Goal: Check status: Check status

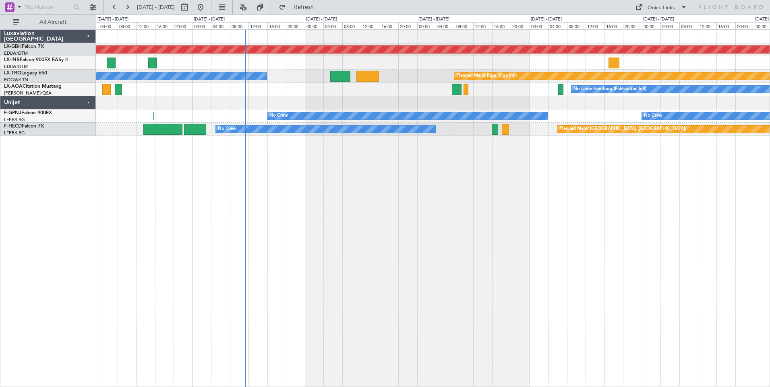
click at [314, 174] on div "Planned Maint Nurnberg Planned Maint [GEOGRAPHIC_DATA] (Riga Intl) A/C Unavaila…" at bounding box center [433, 208] width 674 height 358
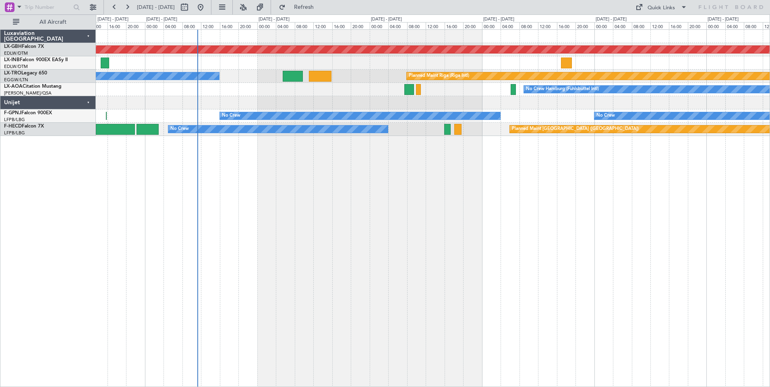
click at [349, 171] on div "Planned Maint Nurnberg Planned Maint [GEOGRAPHIC_DATA] (Riga Intl) A/C Unavaila…" at bounding box center [433, 208] width 674 height 358
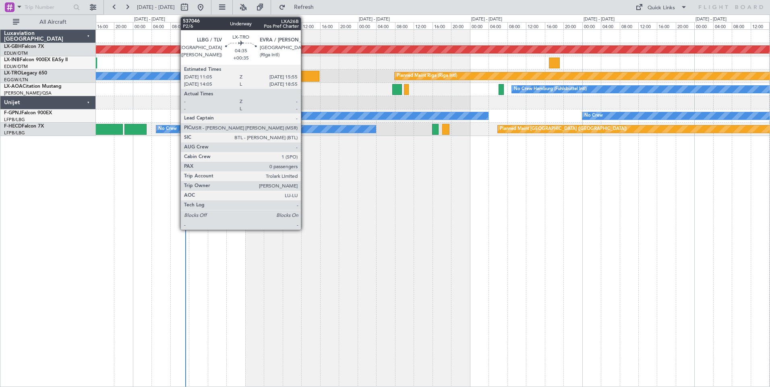
click at [304, 76] on div at bounding box center [308, 76] width 23 height 11
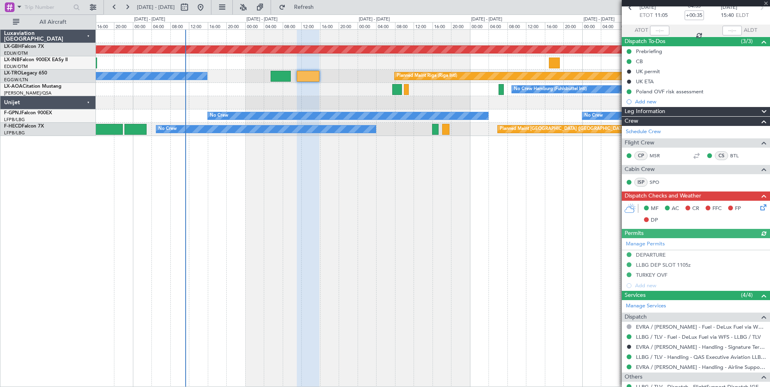
scroll to position [81, 0]
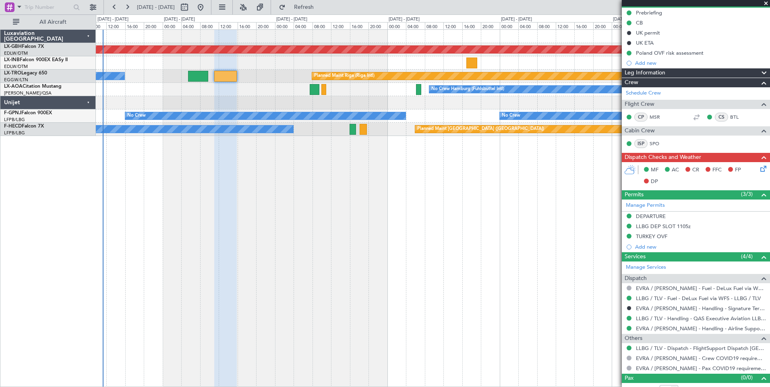
click at [387, 233] on div "Planned Maint Nurnberg Planned Maint [GEOGRAPHIC_DATA] (Riga Intl) A/C Unavaila…" at bounding box center [433, 208] width 674 height 358
click at [722, 296] on link "LLBG / TLV - Fuel - DeLux Fuel via WFS - LLBG / TLV" at bounding box center [698, 298] width 125 height 7
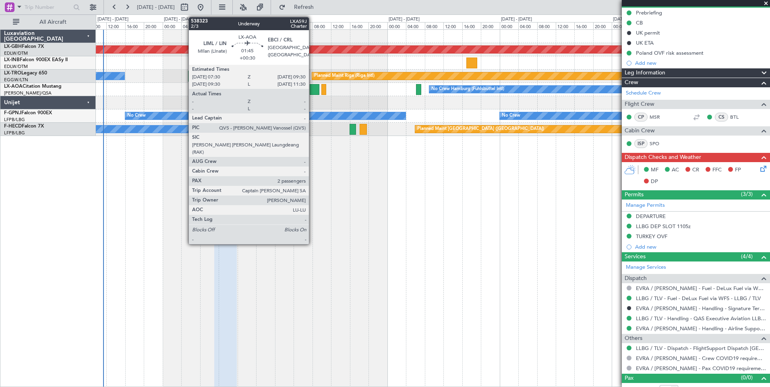
click at [312, 89] on div at bounding box center [315, 89] width 10 height 11
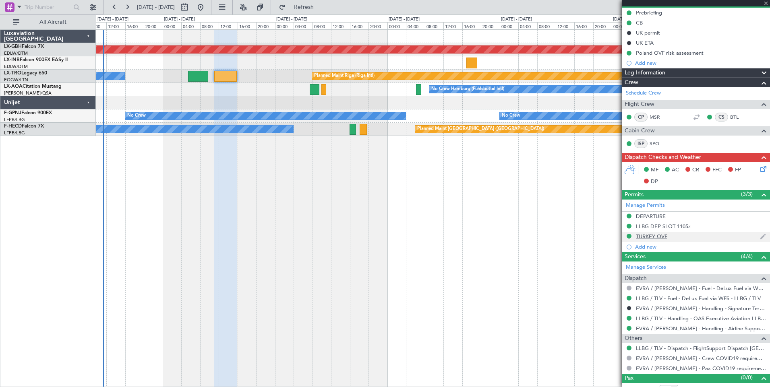
type input "+00:30"
type input "2"
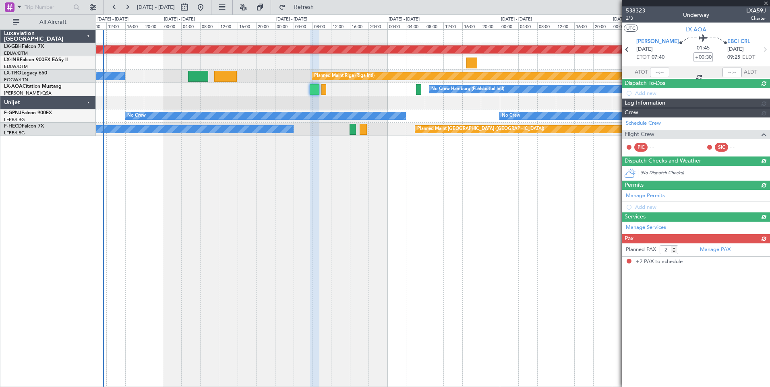
scroll to position [0, 0]
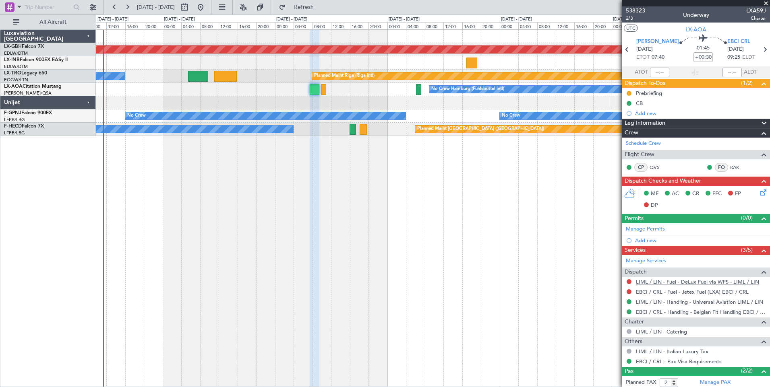
click at [715, 281] on link "LIML / LIN - Fuel - DeLux Fuel via WFS - LIML / LIN" at bounding box center [697, 282] width 123 height 7
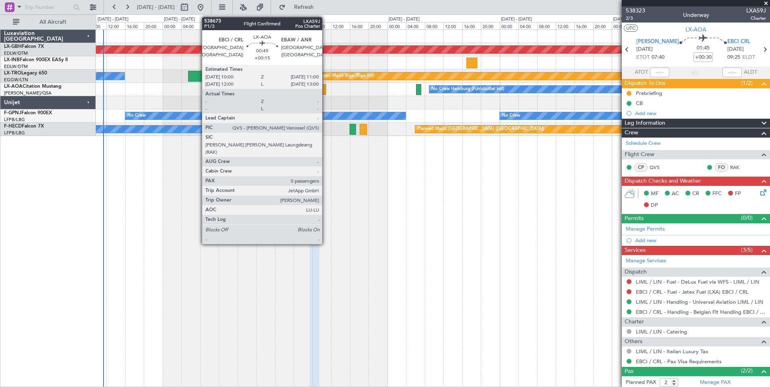
click at [326, 85] on div at bounding box center [323, 89] width 5 height 11
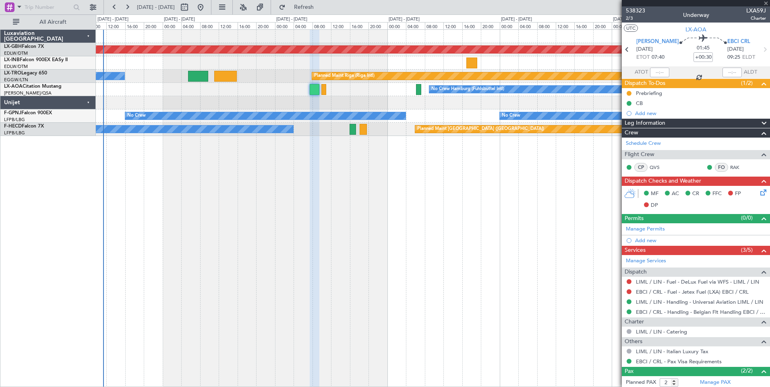
type input "+00:15"
type input "0"
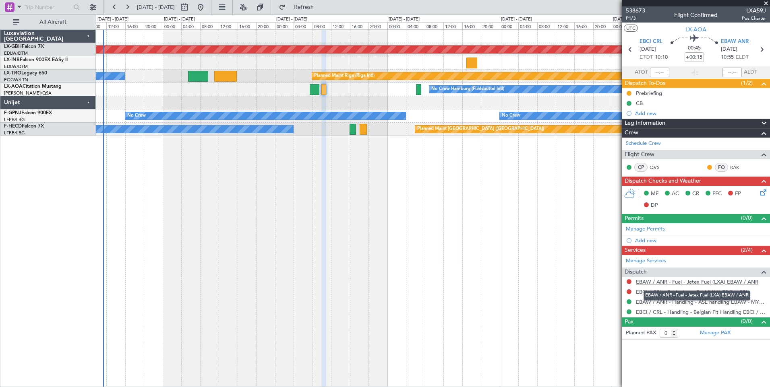
click at [680, 279] on link "EBAW / ANR - Fuel - Jetex Fuel (LXA) EBAW / ANR" at bounding box center [697, 282] width 122 height 7
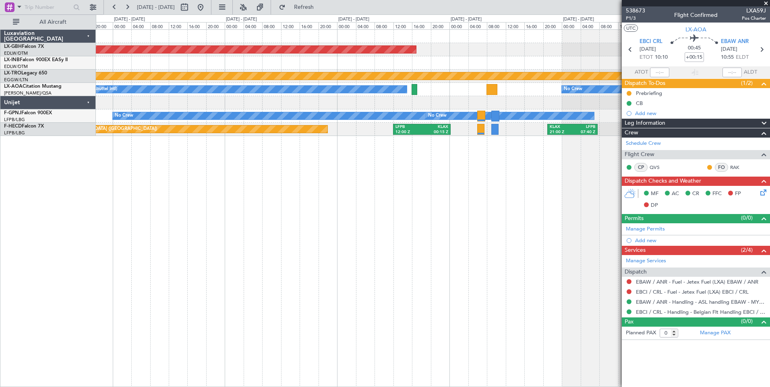
click at [100, 155] on div "Planned Maint Nurnberg Planned Maint [GEOGRAPHIC_DATA] (Riga Intl) No Crew Hamb…" at bounding box center [433, 208] width 674 height 358
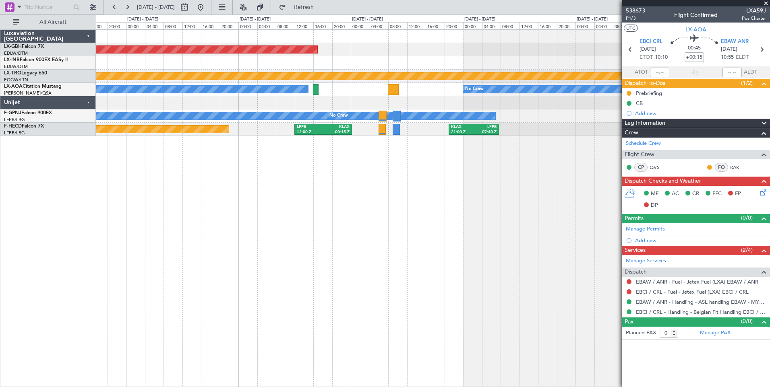
click at [432, 200] on div "Planned Maint Nurnberg Planned Maint [GEOGRAPHIC_DATA] (Riga Intl) No Crew Hamb…" at bounding box center [433, 208] width 674 height 358
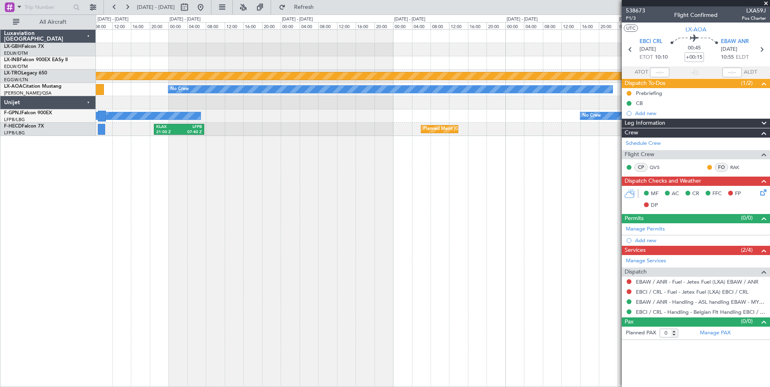
click at [260, 173] on div "Planned Maint Nurnberg Planned Maint [GEOGRAPHIC_DATA] (Riga Intl) No Crew No C…" at bounding box center [433, 208] width 674 height 358
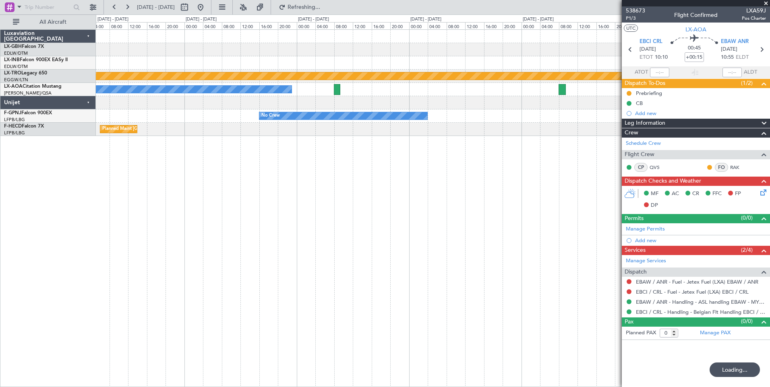
click at [240, 173] on div "Planned Maint Riga (Riga Intl) No Crew Planned Maint [GEOGRAPHIC_DATA] No Crew …" at bounding box center [433, 208] width 674 height 358
